Goal: Information Seeking & Learning: Learn about a topic

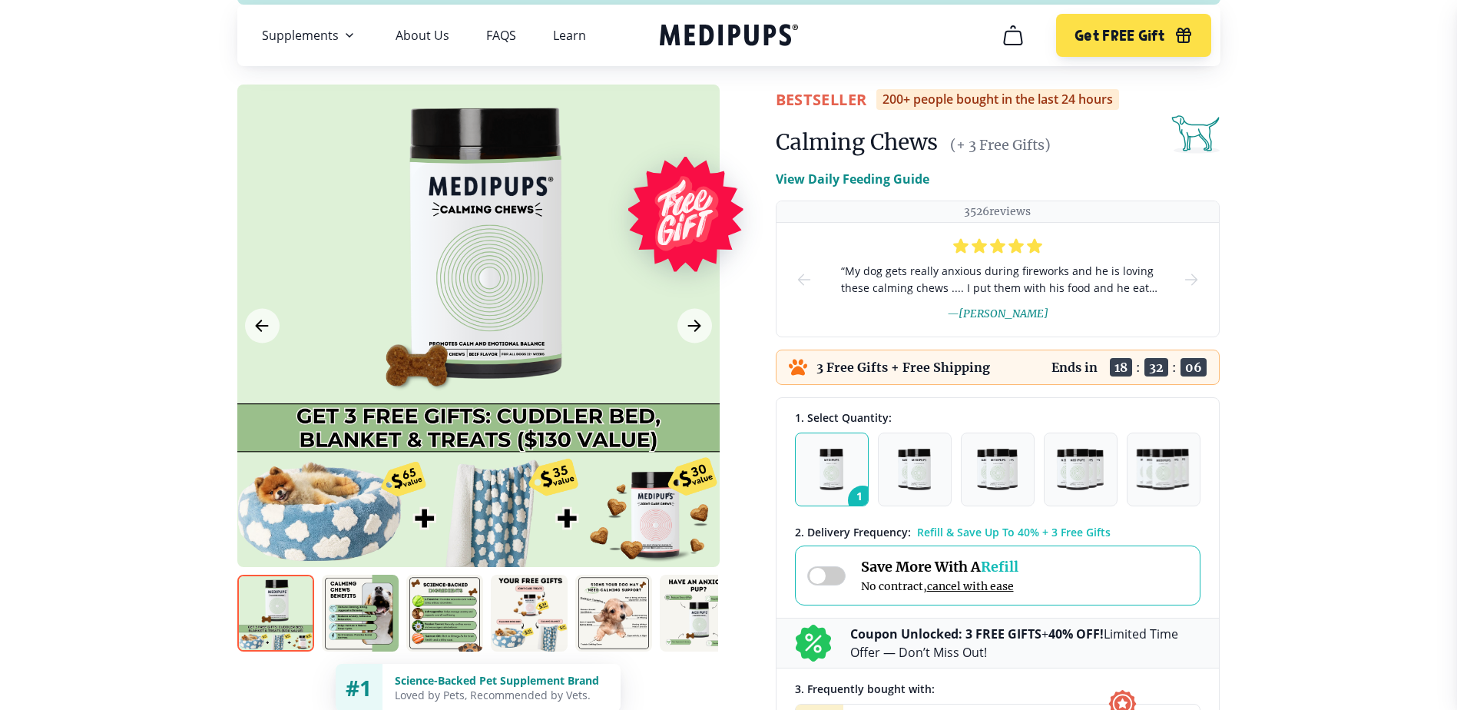
scroll to position [77, 0]
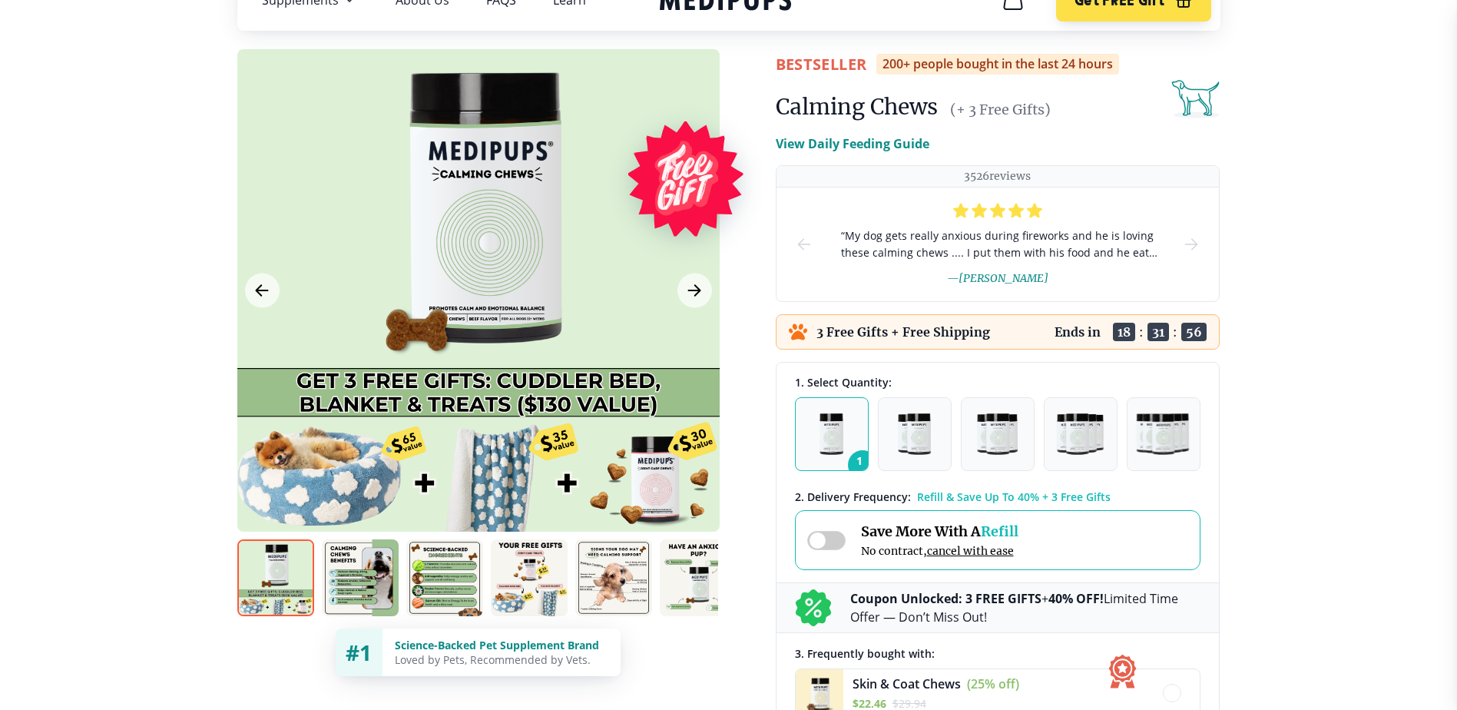
click at [295, 578] on img at bounding box center [275, 577] width 77 height 77
click at [283, 591] on img at bounding box center [275, 577] width 77 height 77
click at [366, 590] on img at bounding box center [360, 577] width 77 height 77
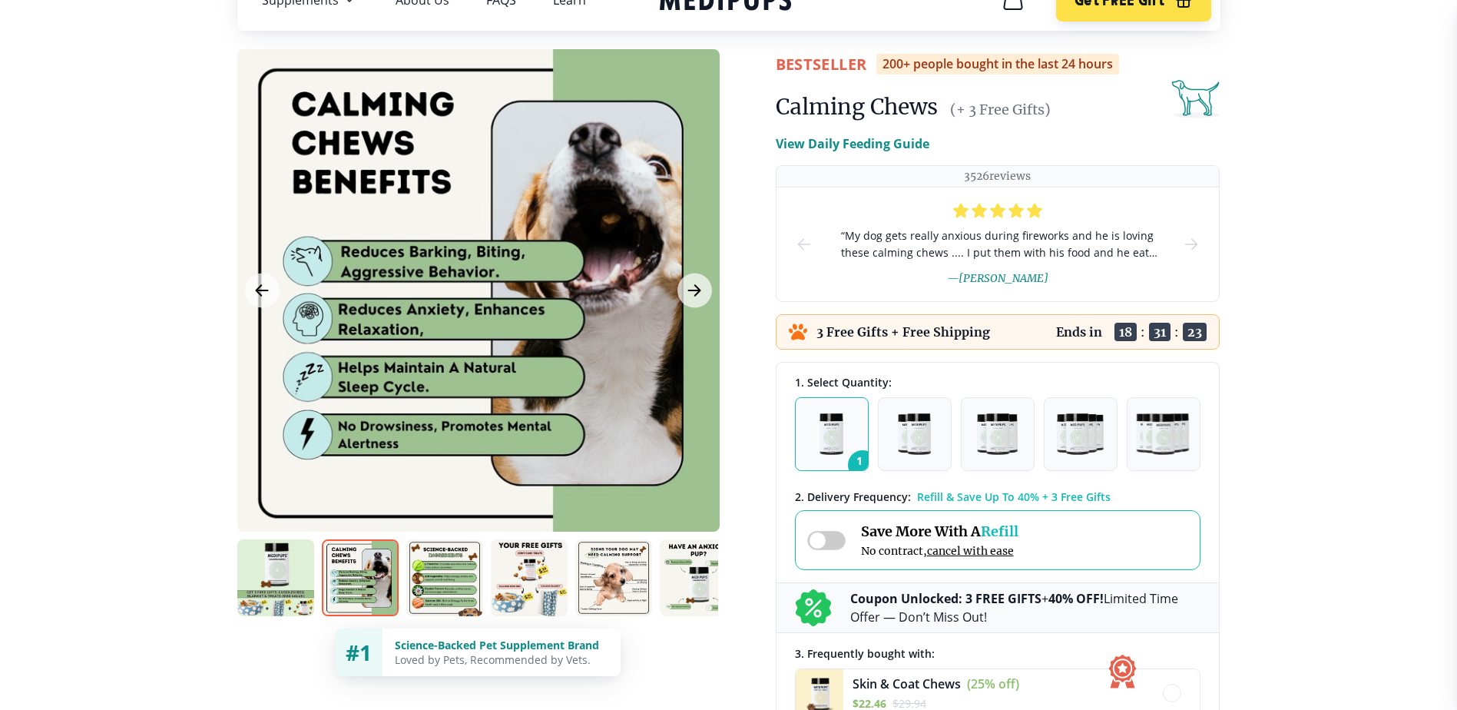
click at [438, 585] on img at bounding box center [444, 577] width 77 height 77
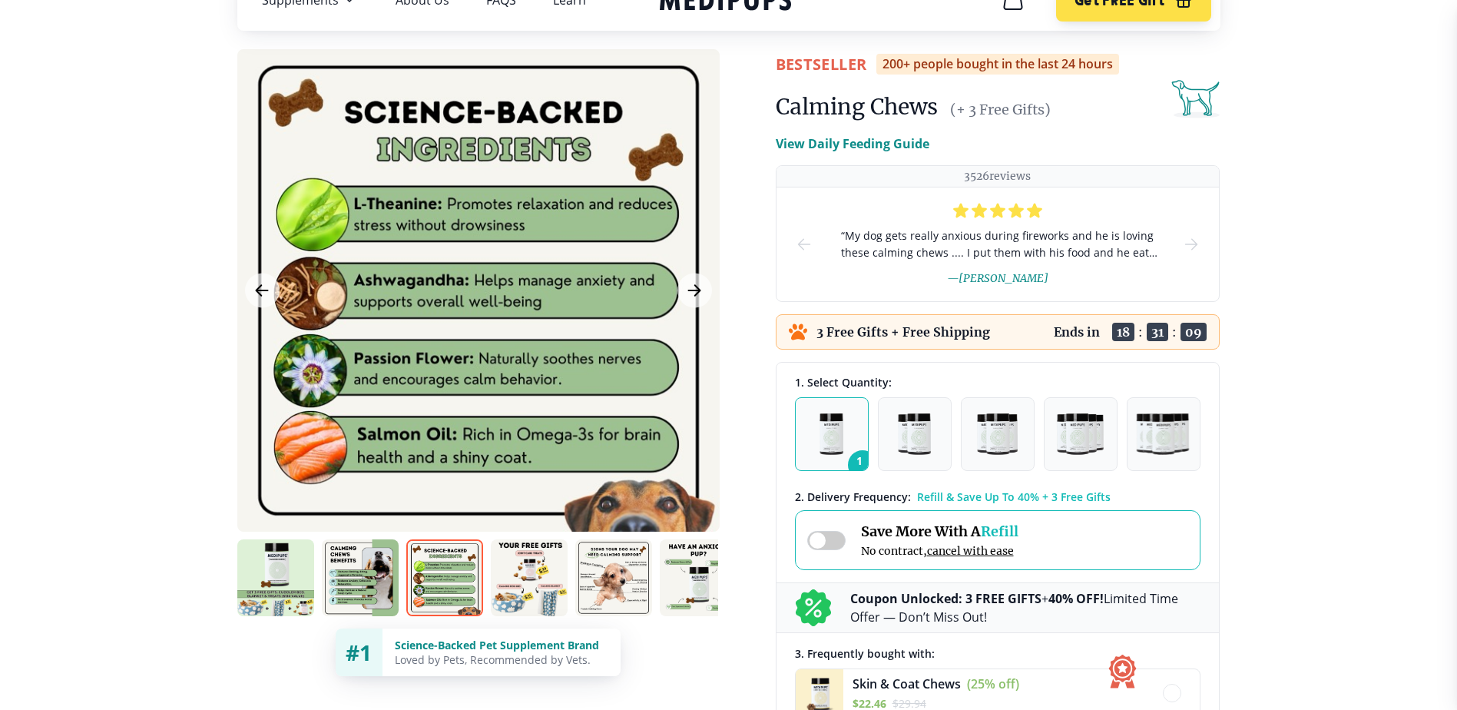
click at [521, 580] on img at bounding box center [529, 577] width 77 height 77
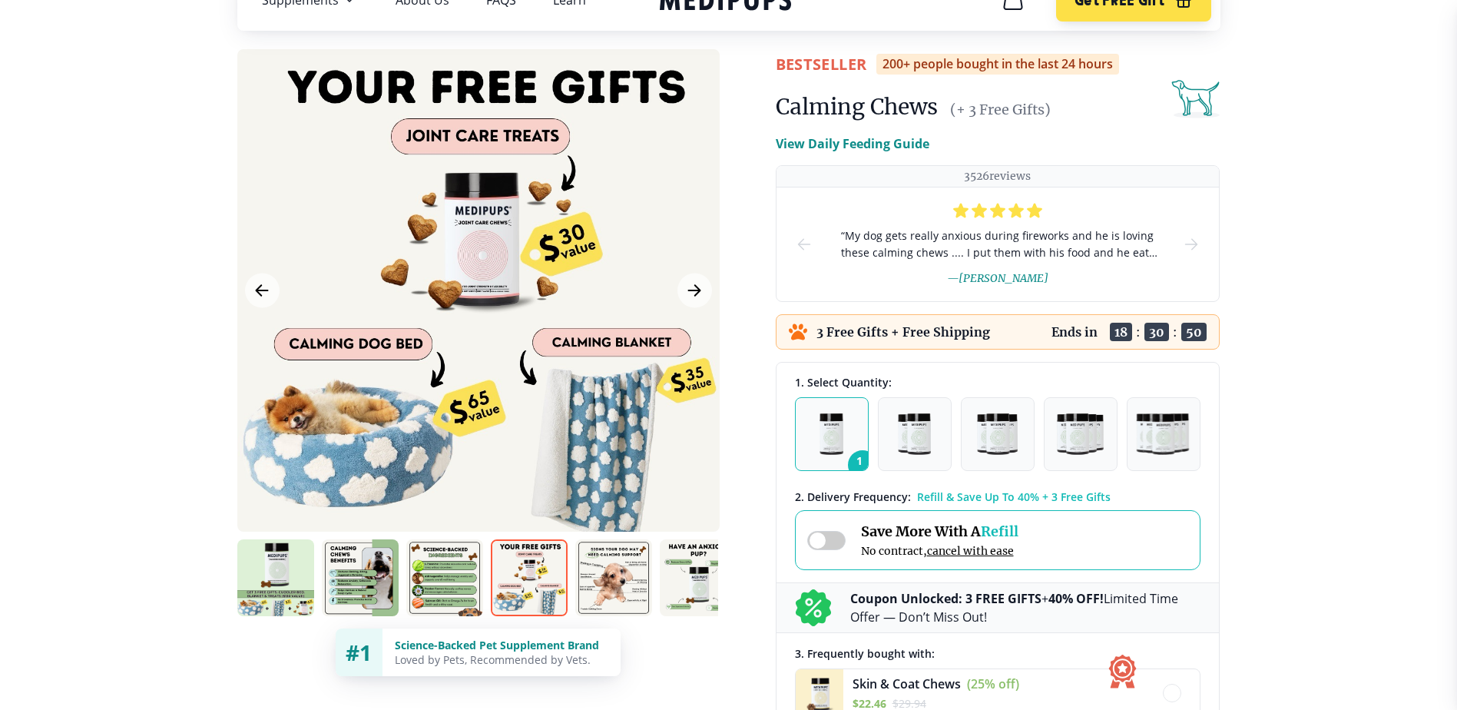
click at [604, 588] on img at bounding box center [613, 577] width 77 height 77
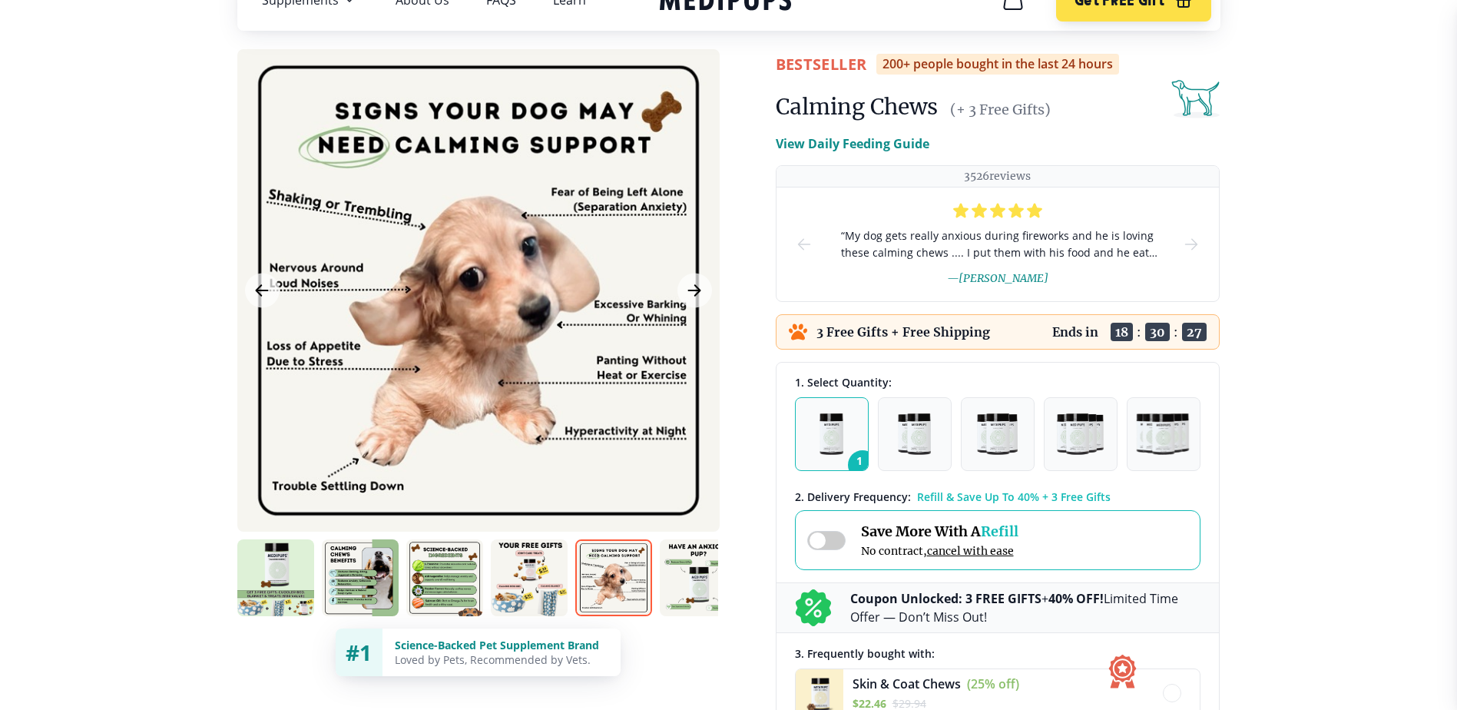
click at [704, 585] on img at bounding box center [698, 577] width 77 height 77
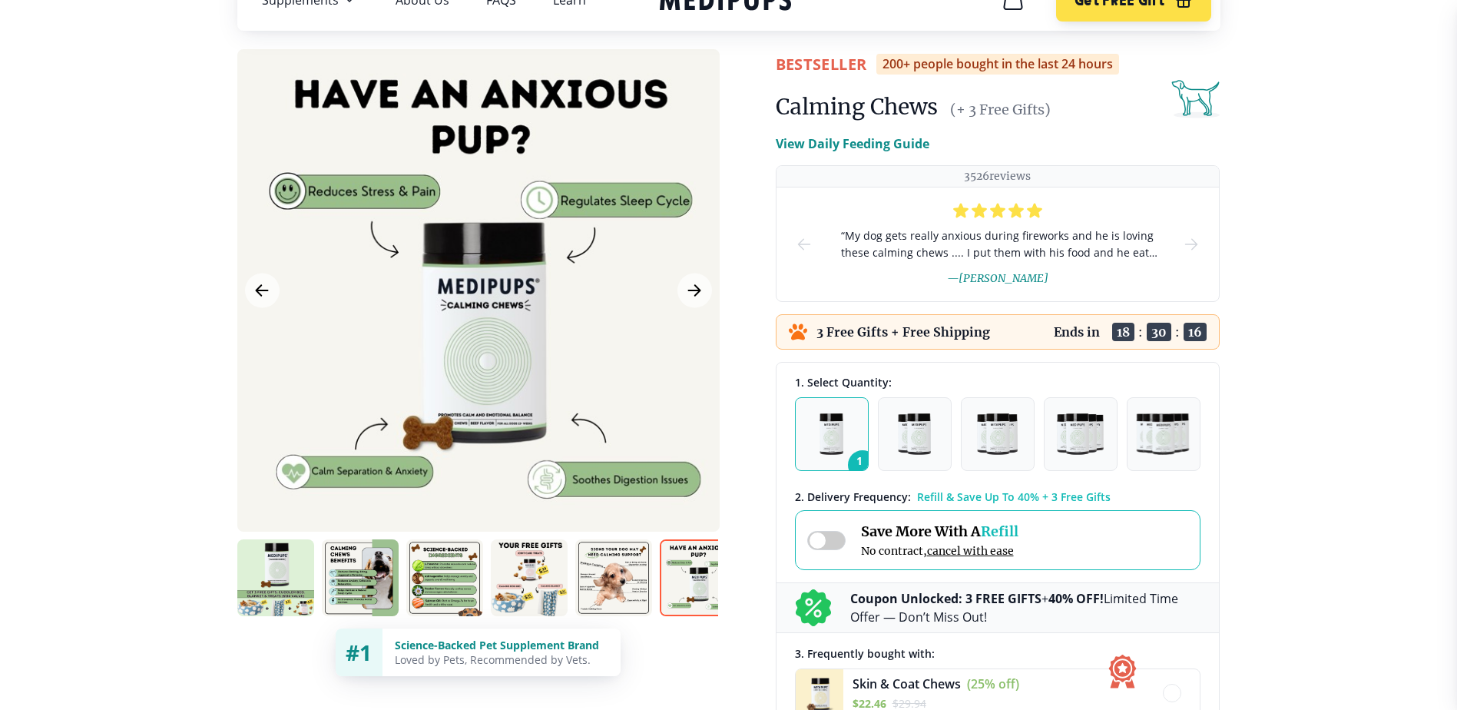
click at [696, 581] on img at bounding box center [698, 577] width 77 height 77
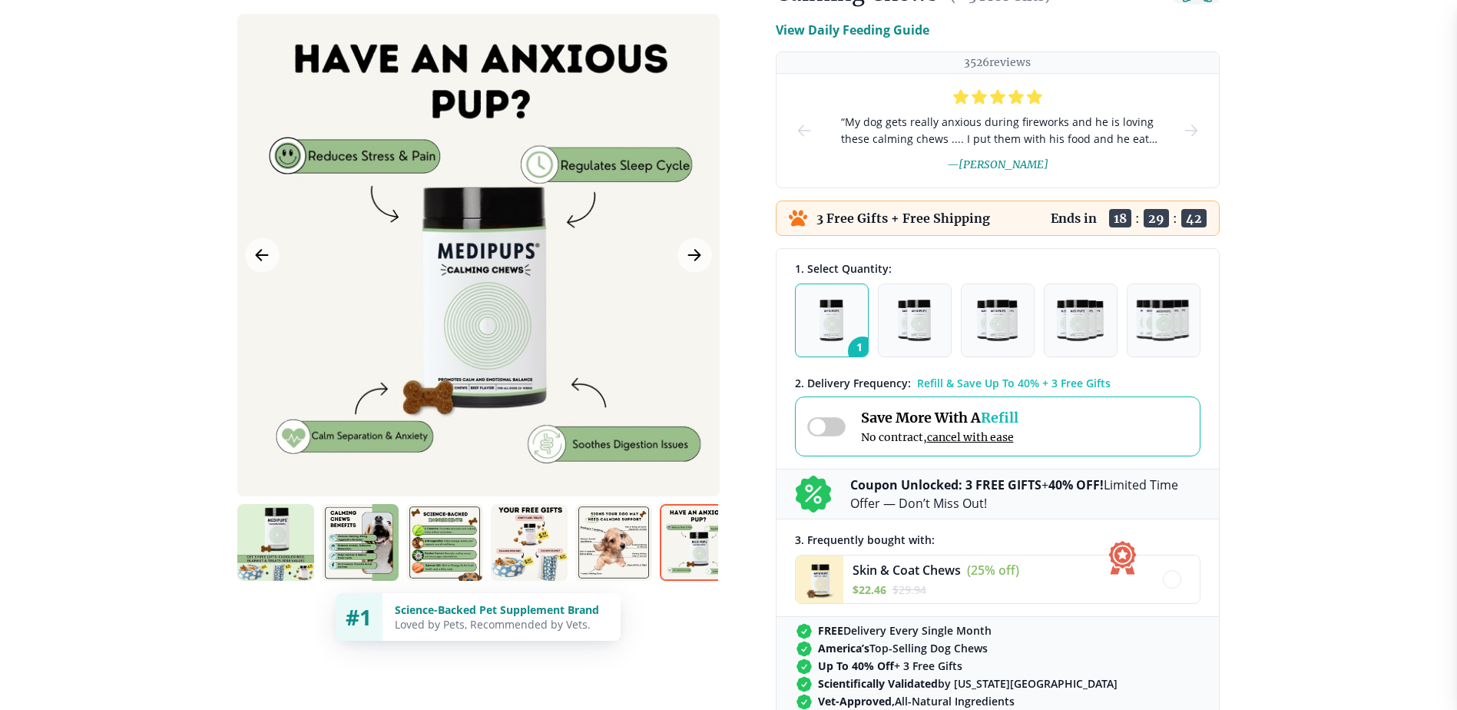
scroll to position [154, 0]
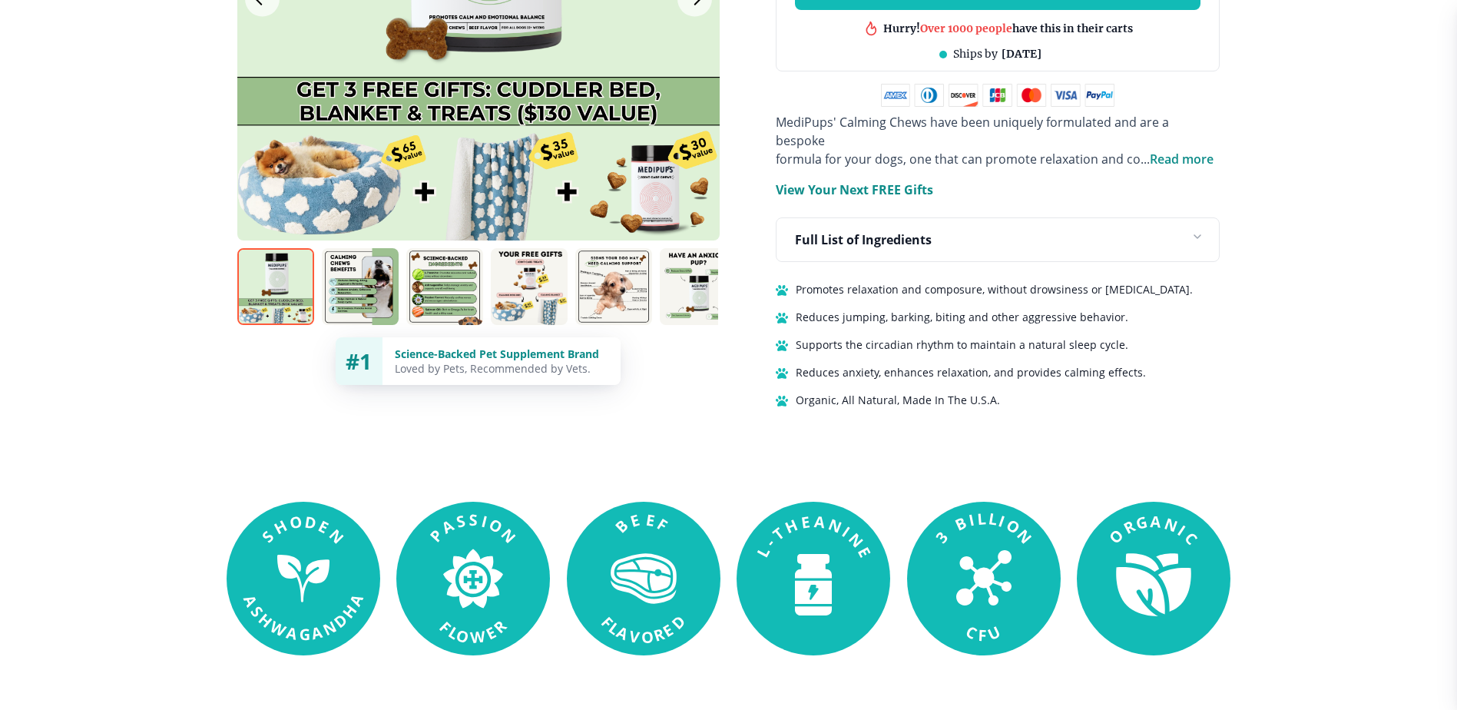
scroll to position [999, 0]
click at [890, 230] on p "Full List of Ingredients" at bounding box center [863, 239] width 137 height 18
